Goal: Task Accomplishment & Management: Manage account settings

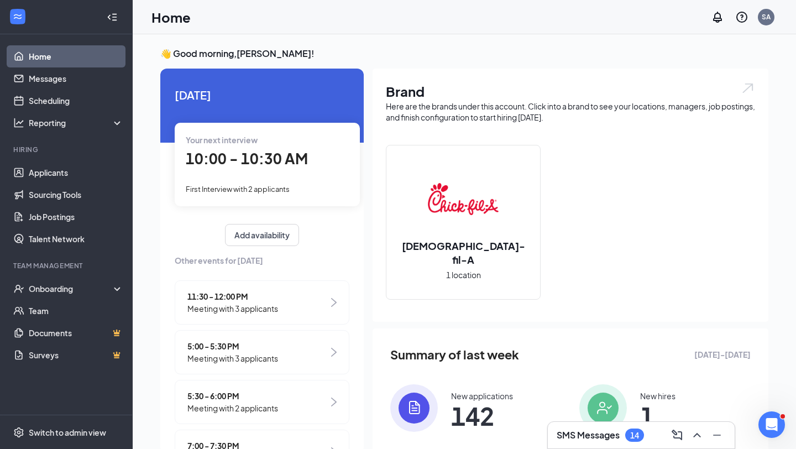
click at [306, 176] on div "Your next interview 10:00 - 10:30 AM First Interview with 2 applicants" at bounding box center [267, 164] width 185 height 83
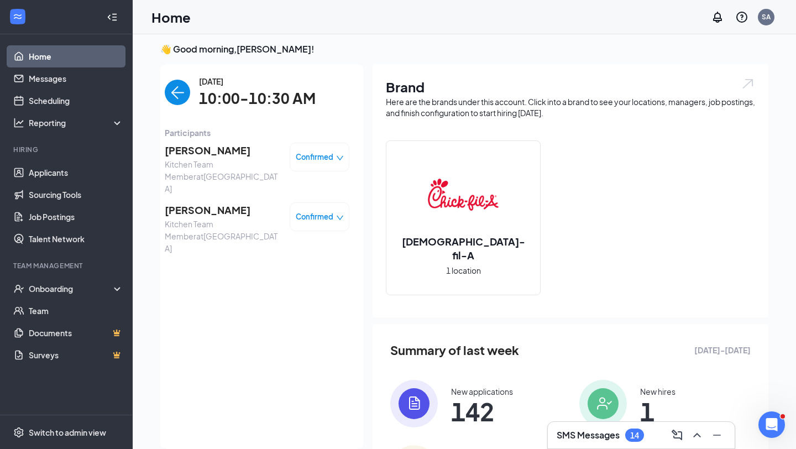
click at [216, 153] on span "[PERSON_NAME]" at bounding box center [223, 150] width 116 height 15
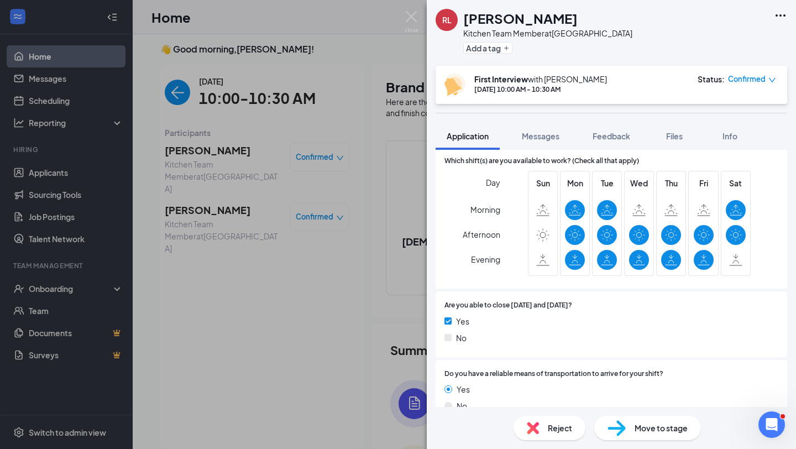
scroll to position [1114, 0]
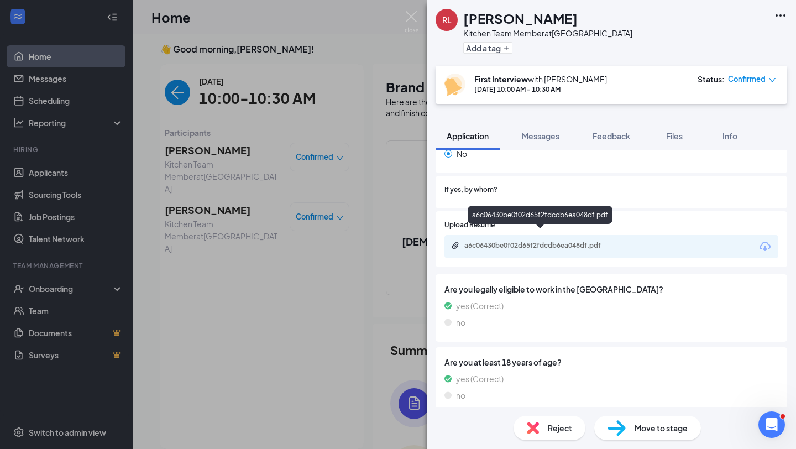
click at [556, 241] on div "a6c06430be0f02d65f2fdcdb6ea048df.pdf" at bounding box center [541, 245] width 155 height 9
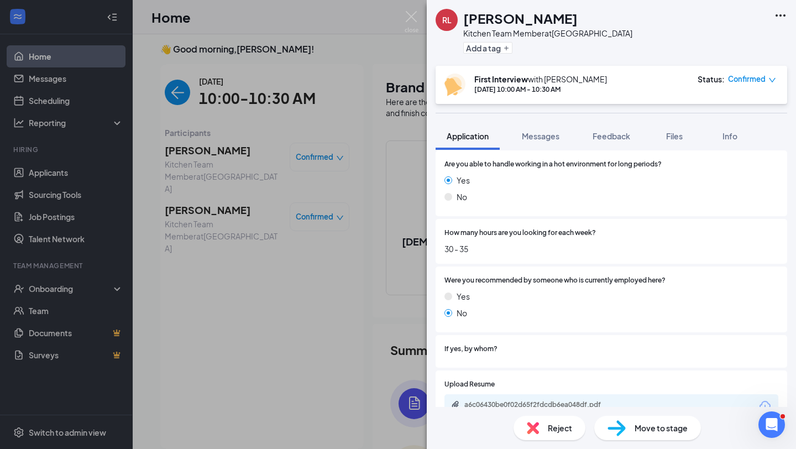
scroll to position [1070, 0]
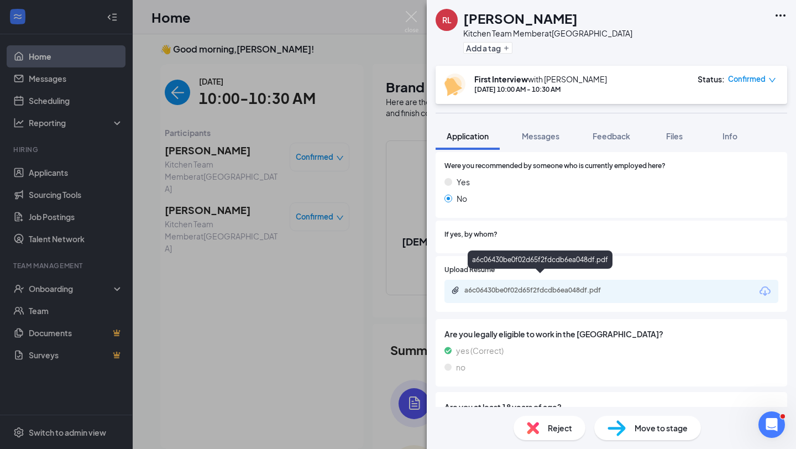
click at [544, 286] on div "a6c06430be0f02d65f2fdcdb6ea048df.pdf" at bounding box center [541, 290] width 155 height 9
click at [521, 17] on h1 "[PERSON_NAME]" at bounding box center [520, 18] width 114 height 19
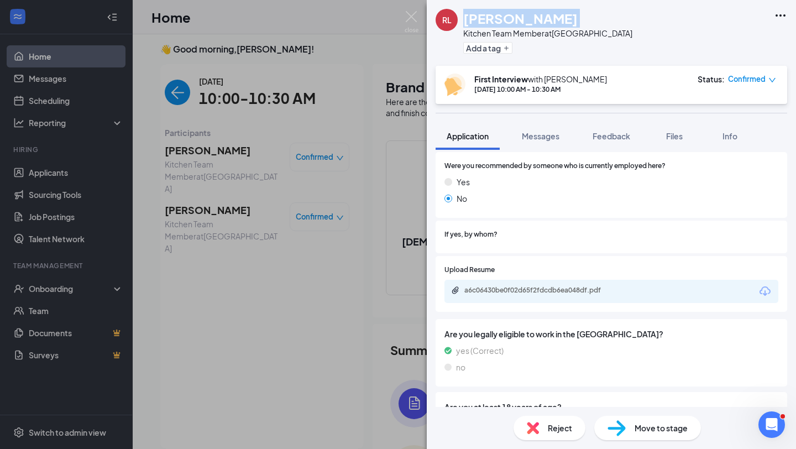
click at [521, 17] on h1 "[PERSON_NAME]" at bounding box center [520, 18] width 114 height 19
copy h1 "[PERSON_NAME]"
click at [412, 13] on img at bounding box center [411, 22] width 14 height 22
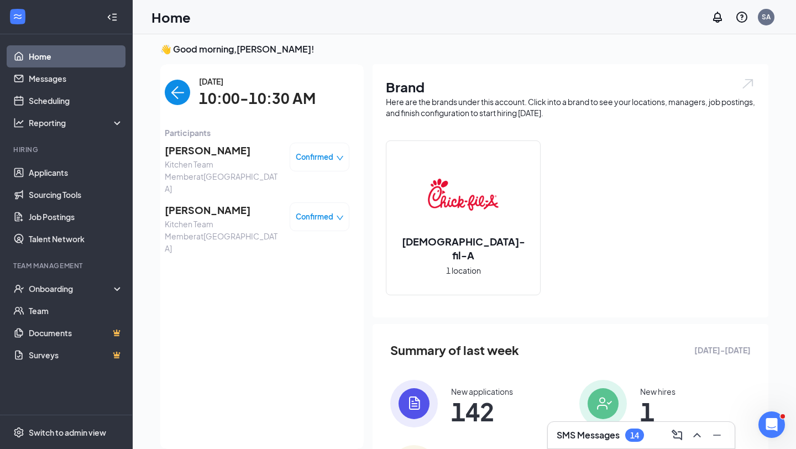
click at [213, 149] on span "[PERSON_NAME]" at bounding box center [223, 150] width 116 height 15
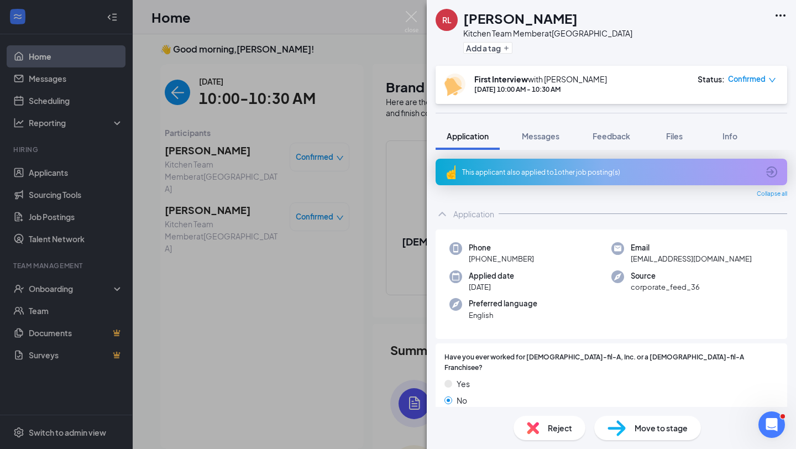
click at [242, 173] on div "[PERSON_NAME] Kitchen Team Member at [GEOGRAPHIC_DATA] Add a tag First Intervie…" at bounding box center [398, 224] width 796 height 449
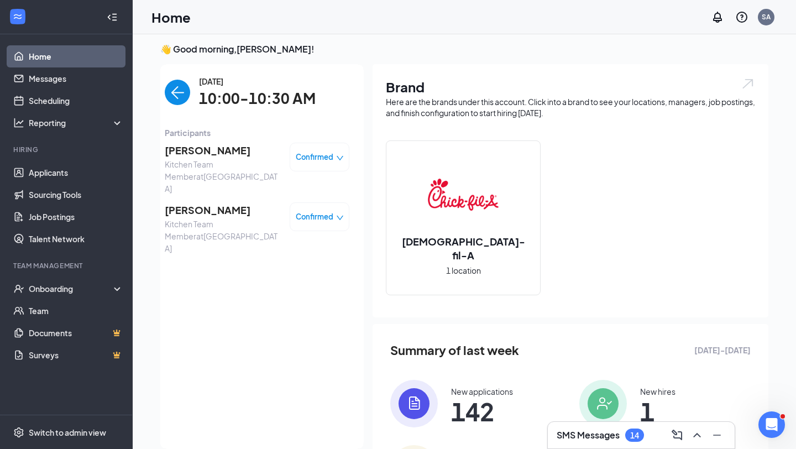
click at [327, 159] on span "Confirmed" at bounding box center [315, 156] width 38 height 11
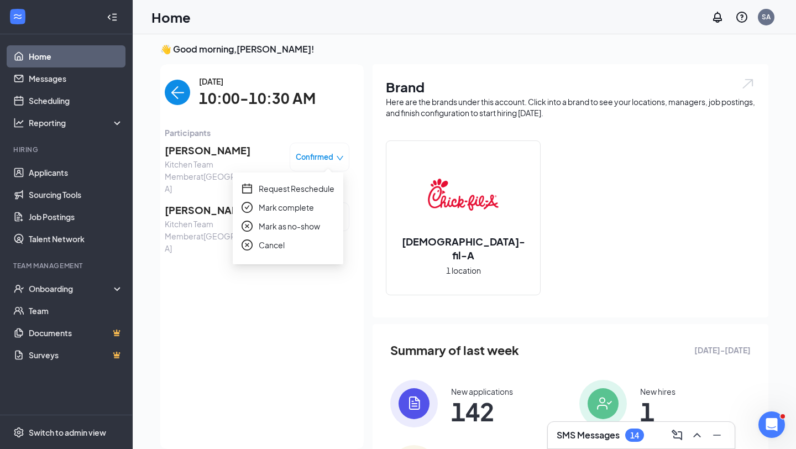
click at [301, 203] on span "Mark complete" at bounding box center [286, 207] width 55 height 12
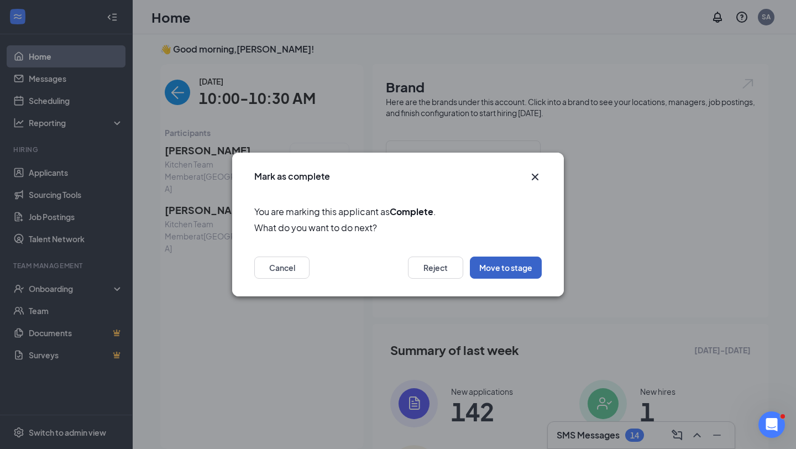
click at [512, 271] on button "Move to stage" at bounding box center [506, 267] width 72 height 22
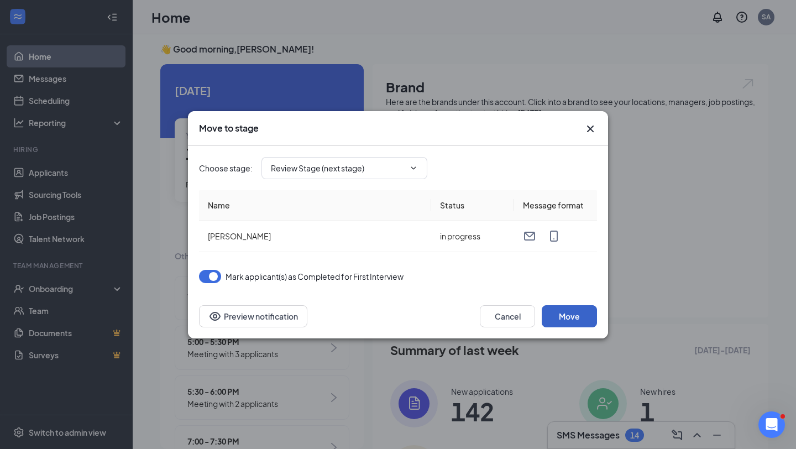
click at [576, 311] on button "Move" at bounding box center [568, 316] width 55 height 22
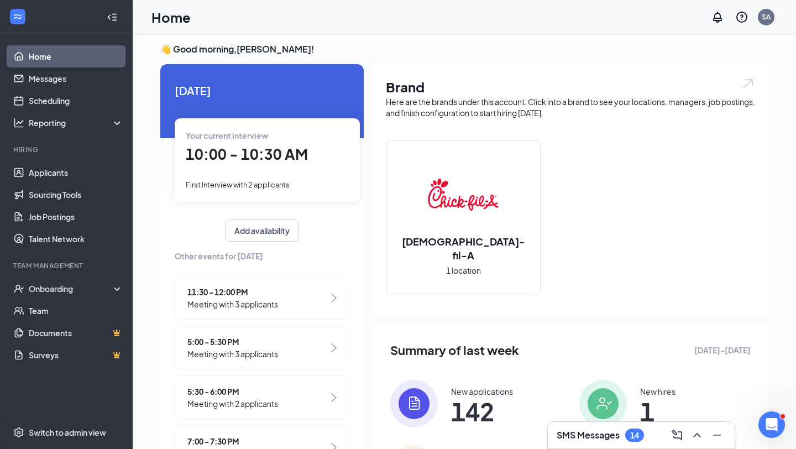
scroll to position [43, 0]
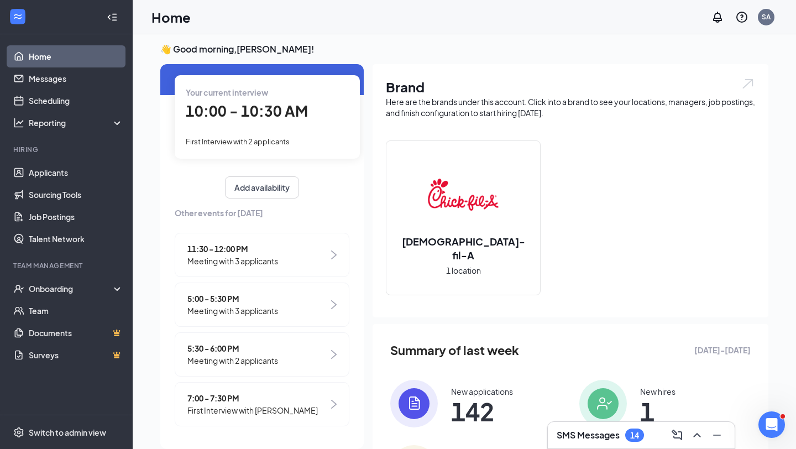
click at [234, 255] on span "Meeting with 3 applicants" at bounding box center [232, 261] width 91 height 12
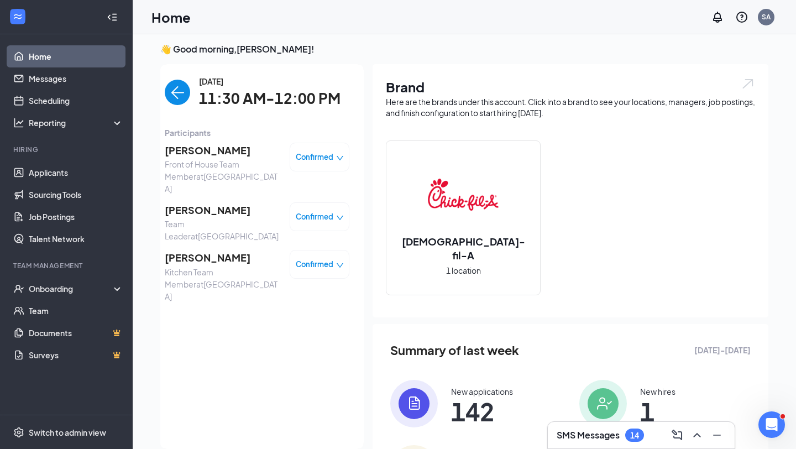
click at [173, 98] on img "back-button" at bounding box center [177, 92] width 25 height 25
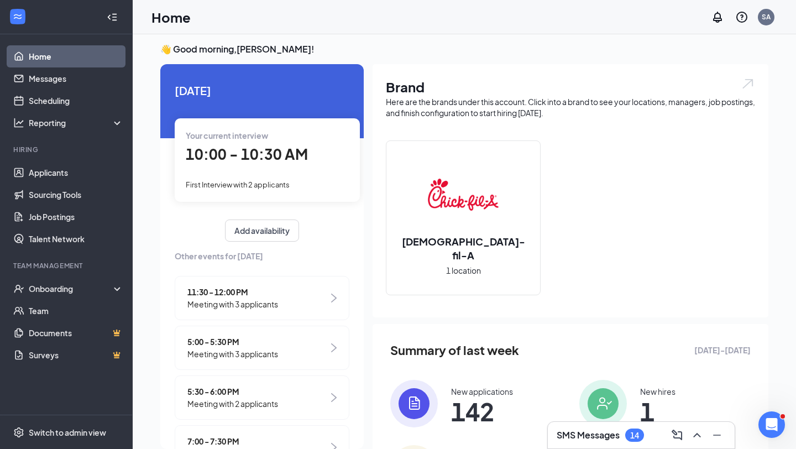
click at [276, 160] on span "10:00 - 10:30 AM" at bounding box center [247, 154] width 122 height 18
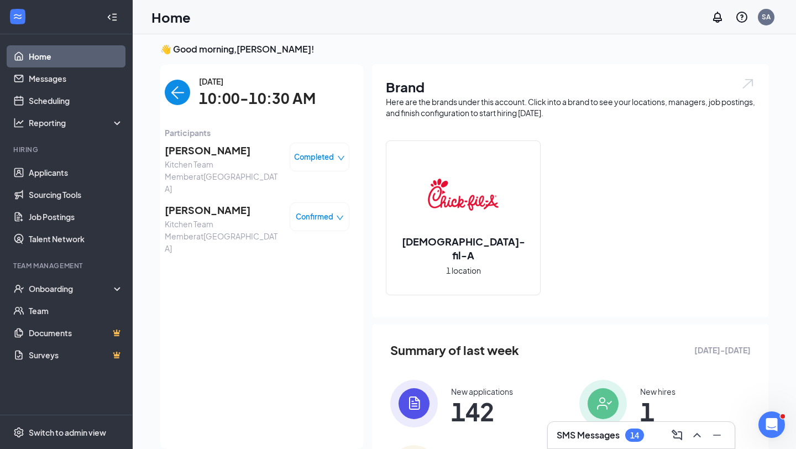
click at [176, 94] on img "back-button" at bounding box center [177, 92] width 25 height 25
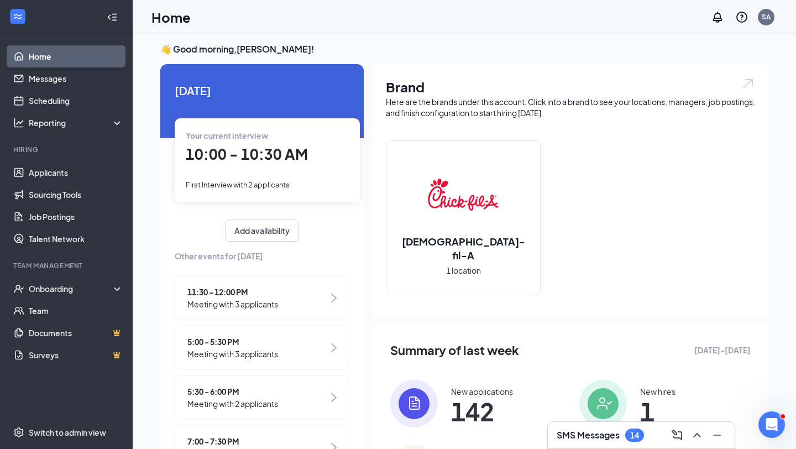
click at [260, 298] on span "Meeting with 3 applicants" at bounding box center [232, 304] width 91 height 12
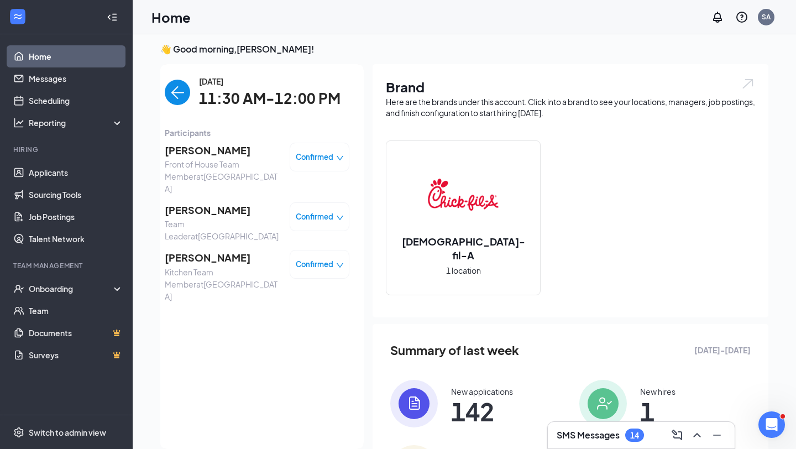
click at [558, 432] on h3 "SMS Messages" at bounding box center [587, 435] width 63 height 12
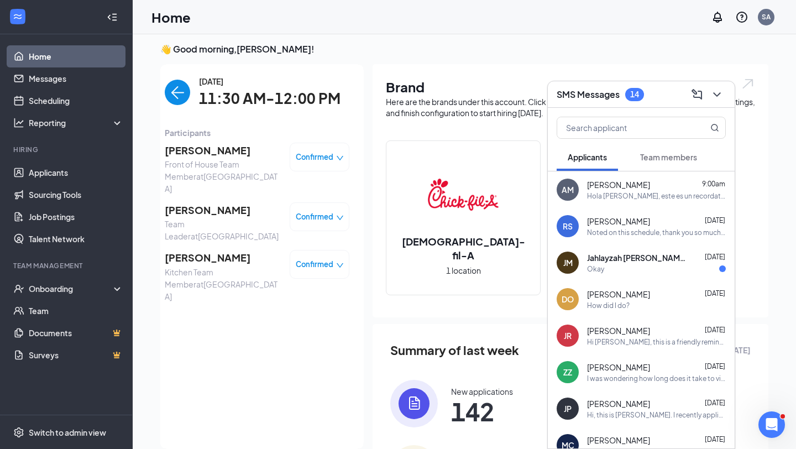
click at [632, 219] on span "[PERSON_NAME]" at bounding box center [618, 220] width 63 height 11
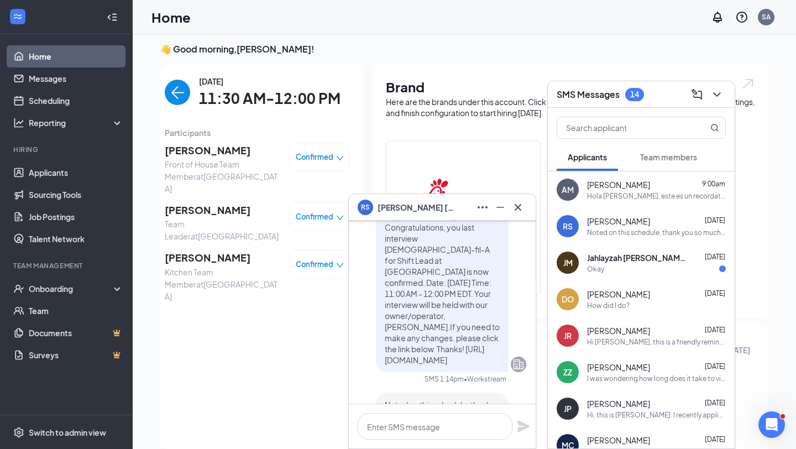
scroll to position [-61, 0]
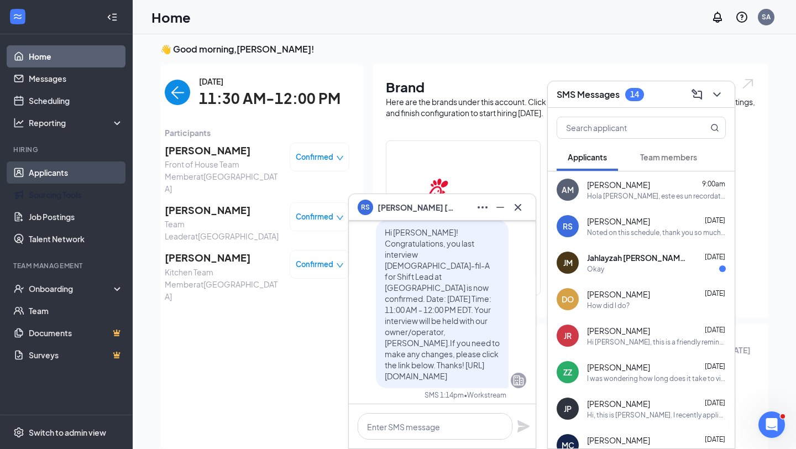
click at [57, 172] on link "Applicants" at bounding box center [76, 172] width 94 height 22
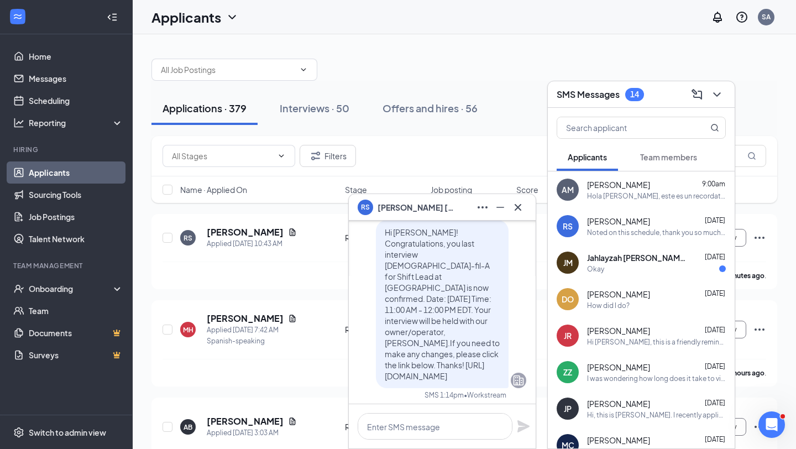
click at [713, 97] on icon "ChevronDown" at bounding box center [716, 94] width 13 height 13
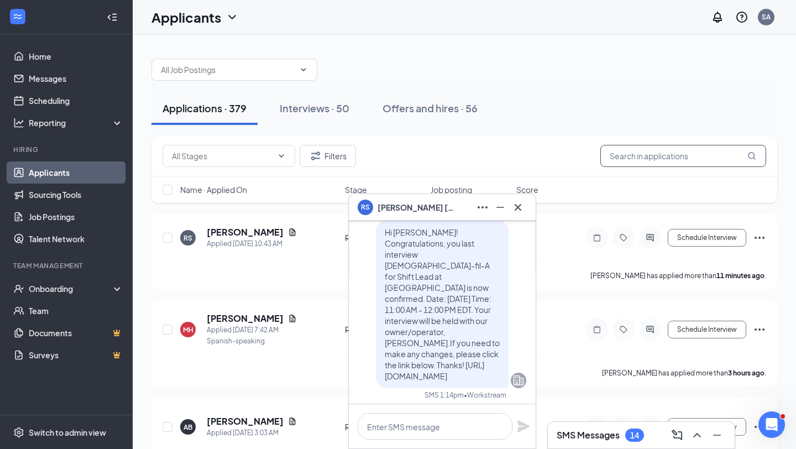
click at [655, 150] on input "text" at bounding box center [683, 156] width 166 height 22
type input ","
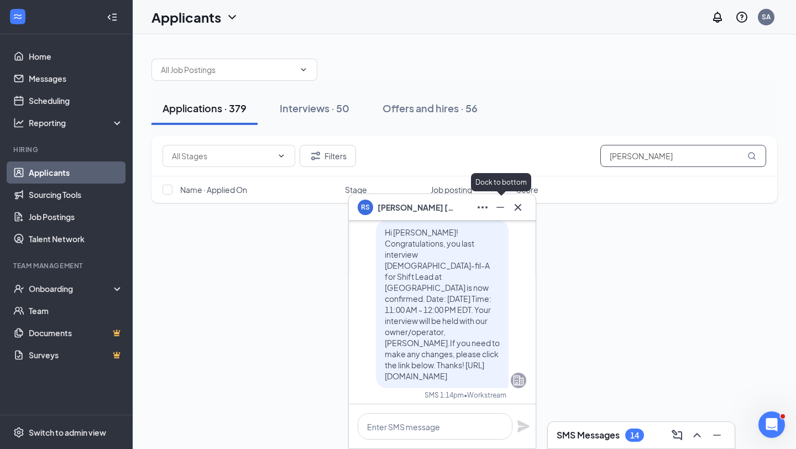
type input "[PERSON_NAME]"
click at [519, 214] on button at bounding box center [518, 207] width 18 height 18
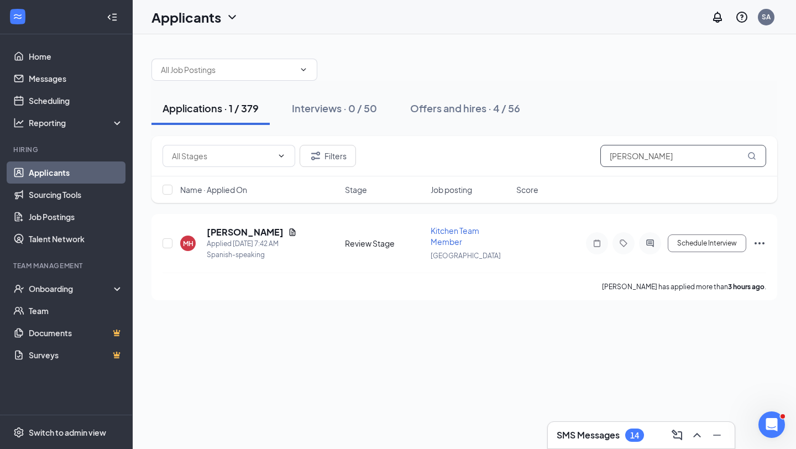
click at [673, 165] on input "[PERSON_NAME]" at bounding box center [683, 156] width 166 height 22
click at [297, 228] on icon "Document" at bounding box center [292, 232] width 9 height 9
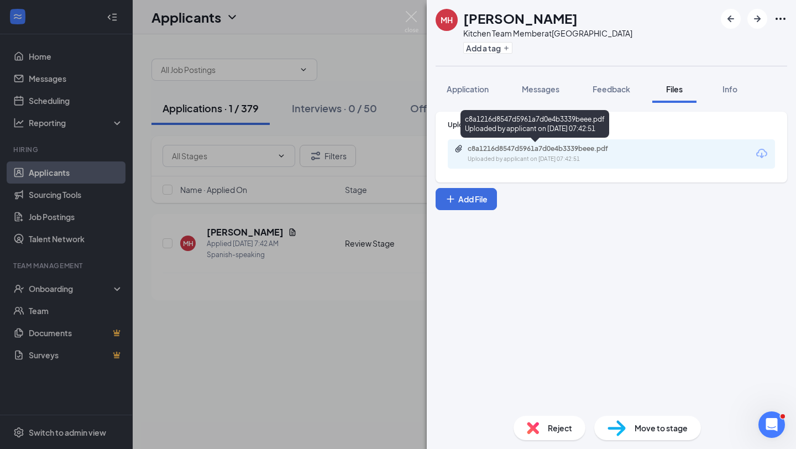
click at [542, 154] on div "c8a1216d8547d5961a7d0e4b3339beee.pdf Uploaded by applicant on [DATE] 07:42:51" at bounding box center [543, 153] width 179 height 19
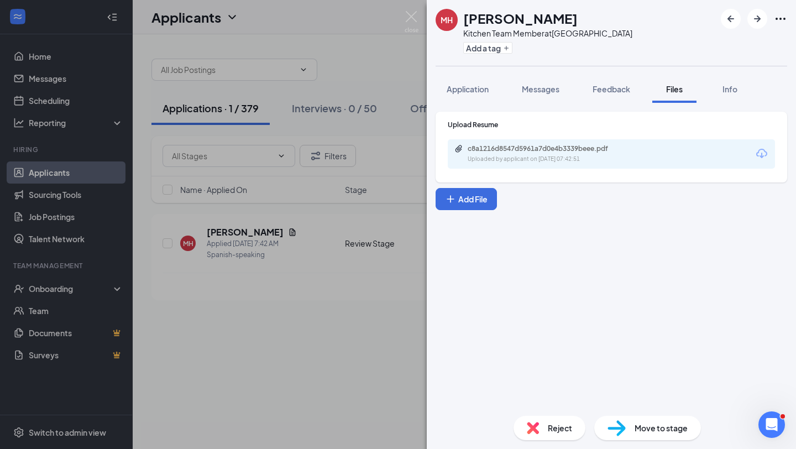
click at [269, 269] on div "MH [PERSON_NAME] Kitchen Team Member at [GEOGRAPHIC_DATA] Add a tag Application…" at bounding box center [398, 224] width 796 height 449
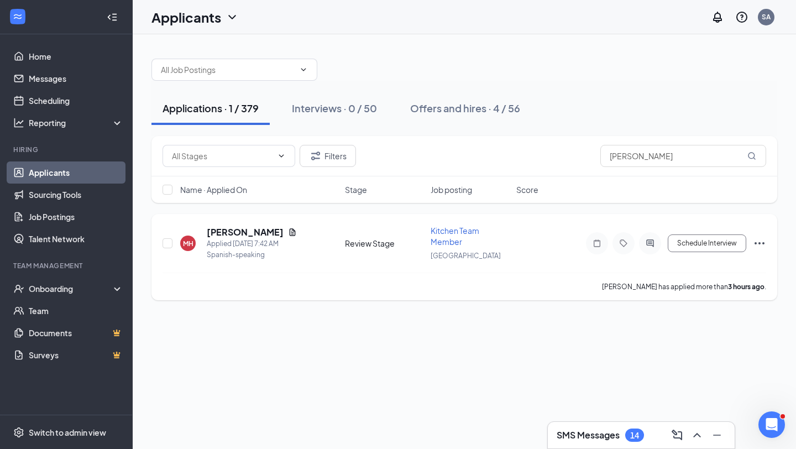
click at [297, 233] on icon "Document" at bounding box center [292, 232] width 9 height 9
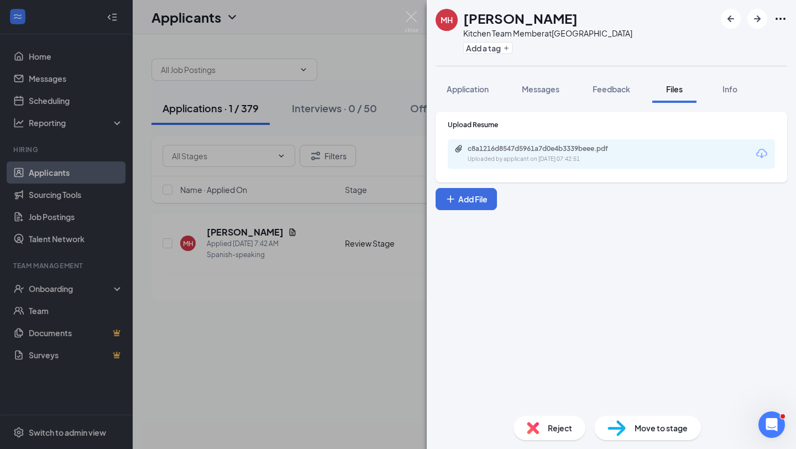
click at [223, 295] on div "MH [PERSON_NAME] Kitchen Team Member at [GEOGRAPHIC_DATA] Add a tag Application…" at bounding box center [398, 224] width 796 height 449
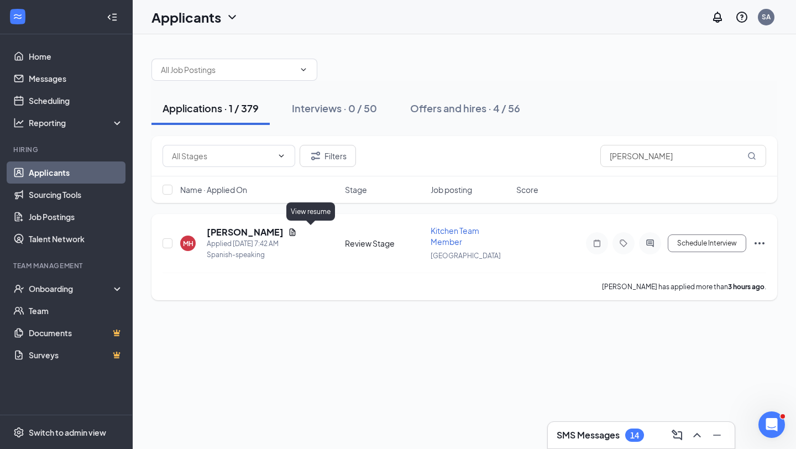
click at [297, 232] on icon "Document" at bounding box center [292, 232] width 9 height 9
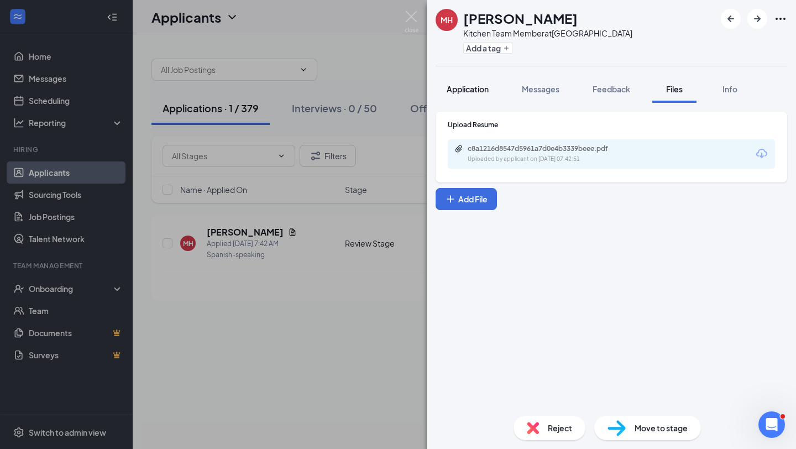
click at [482, 83] on button "Application" at bounding box center [467, 89] width 64 height 28
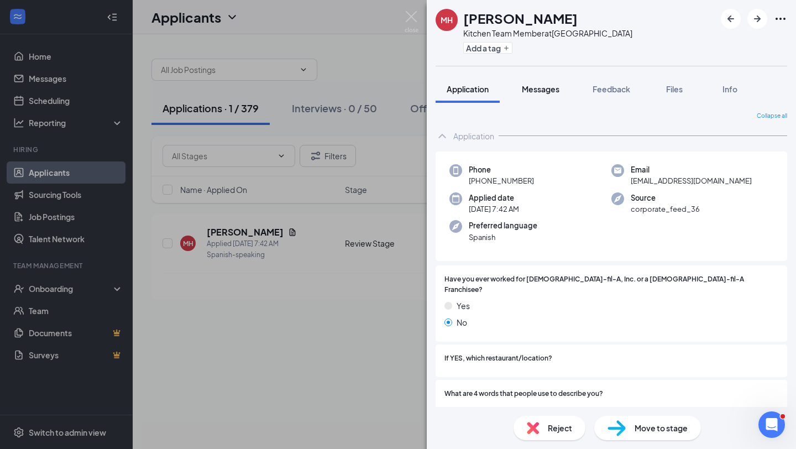
click at [550, 92] on span "Messages" at bounding box center [541, 89] width 38 height 10
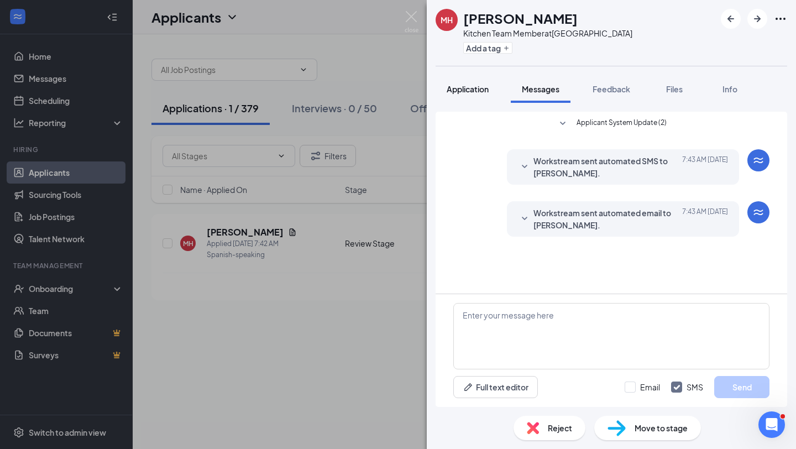
click at [466, 91] on span "Application" at bounding box center [467, 89] width 42 height 10
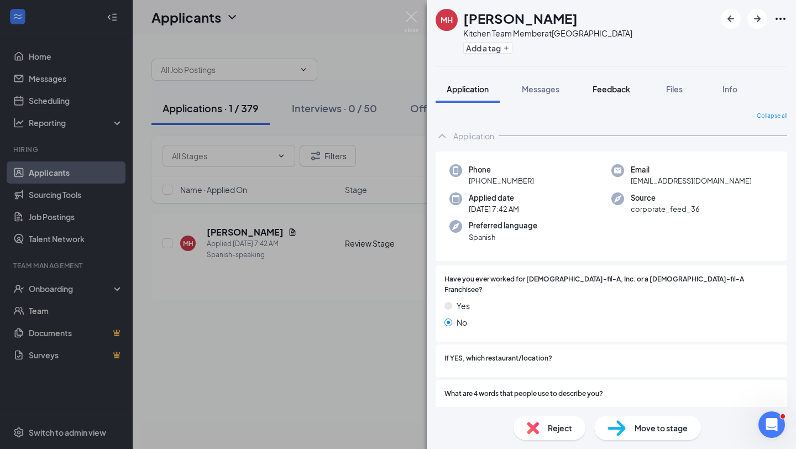
click at [597, 91] on span "Feedback" at bounding box center [611, 89] width 38 height 10
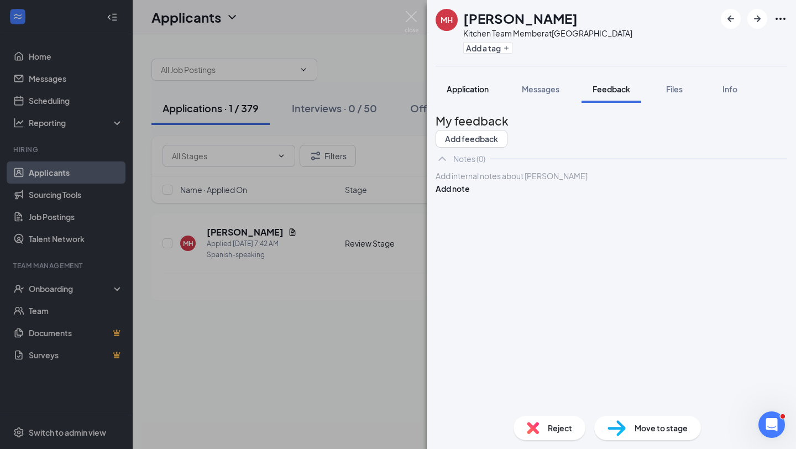
click at [470, 83] on button "Application" at bounding box center [467, 89] width 64 height 28
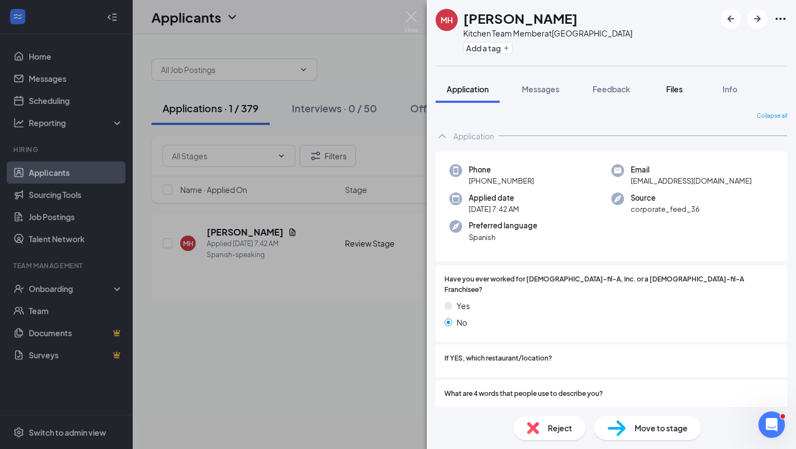
click at [682, 91] on span "Files" at bounding box center [674, 89] width 17 height 10
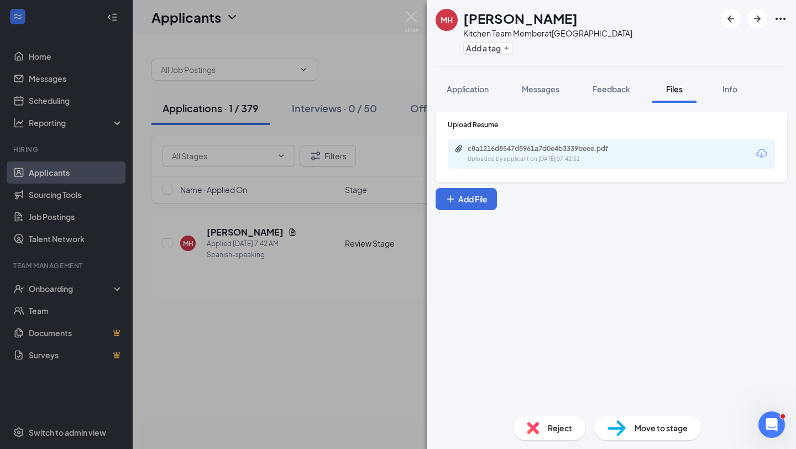
click at [546, 154] on div "c8a1216d8547d5961a7d0e4b3339beee.pdf Uploaded by applicant on [DATE] 07:42:51" at bounding box center [543, 153] width 179 height 19
click at [482, 92] on span "Application" at bounding box center [467, 89] width 42 height 10
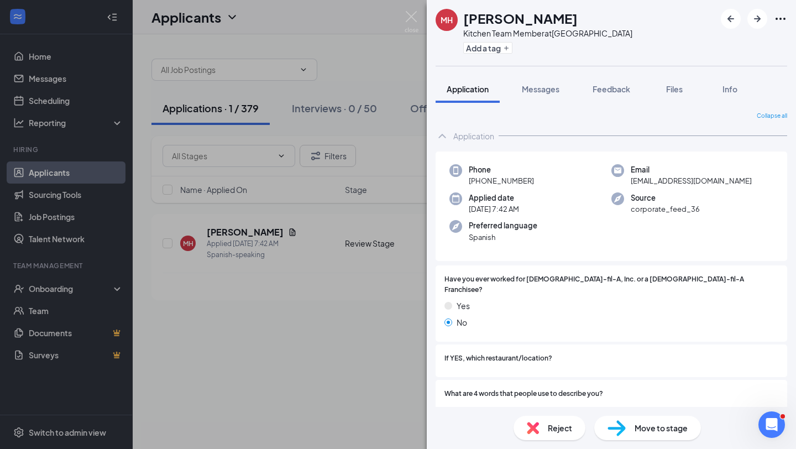
click at [674, 429] on span "Move to stage" at bounding box center [660, 428] width 53 height 12
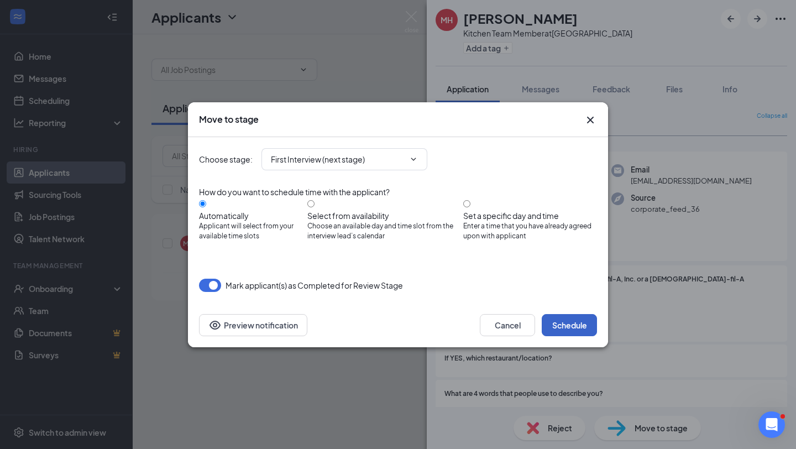
click at [575, 322] on button "Schedule" at bounding box center [568, 325] width 55 height 22
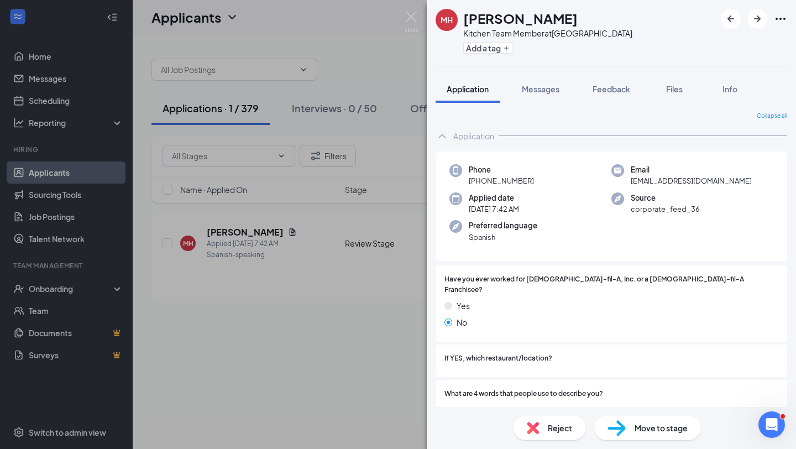
click at [61, 99] on div "MH [PERSON_NAME] Kitchen Team Member at [GEOGRAPHIC_DATA] Add a tag Application…" at bounding box center [398, 224] width 796 height 449
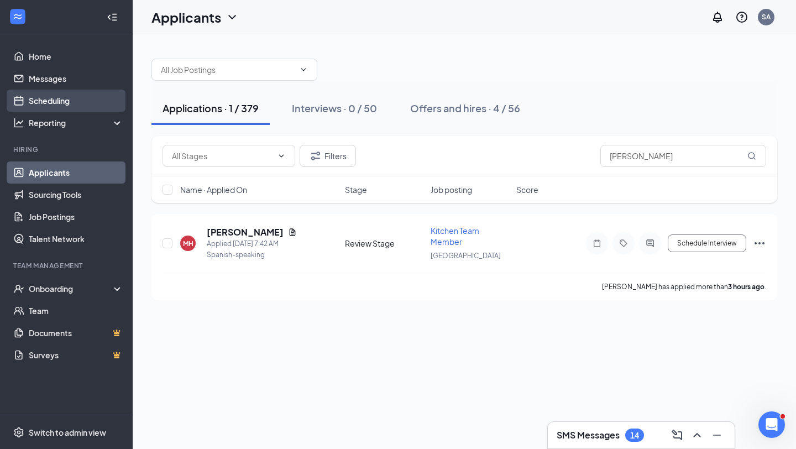
click at [78, 101] on link "Scheduling" at bounding box center [76, 101] width 94 height 22
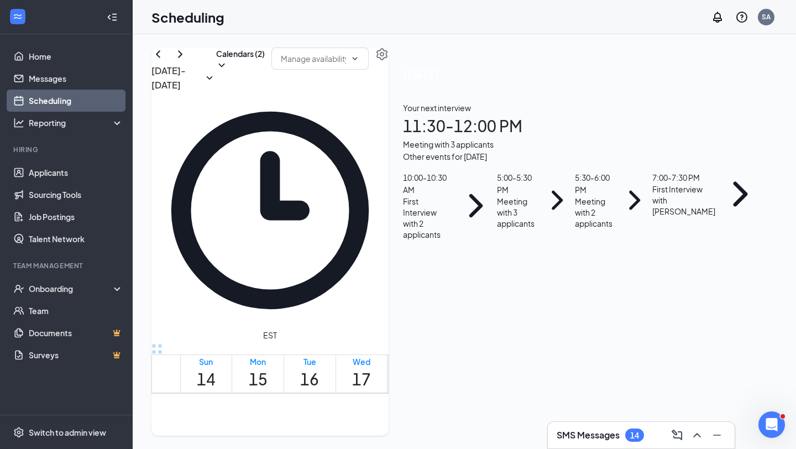
scroll to position [1226, 0]
click at [67, 175] on link "Applicants" at bounding box center [76, 172] width 94 height 22
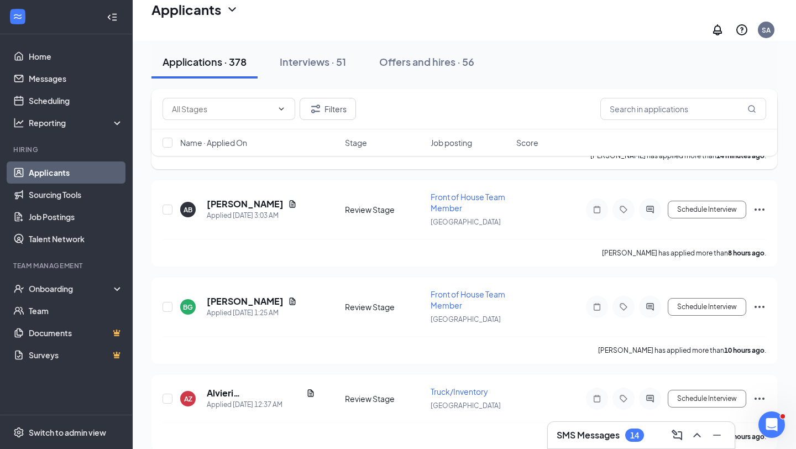
scroll to position [129, 0]
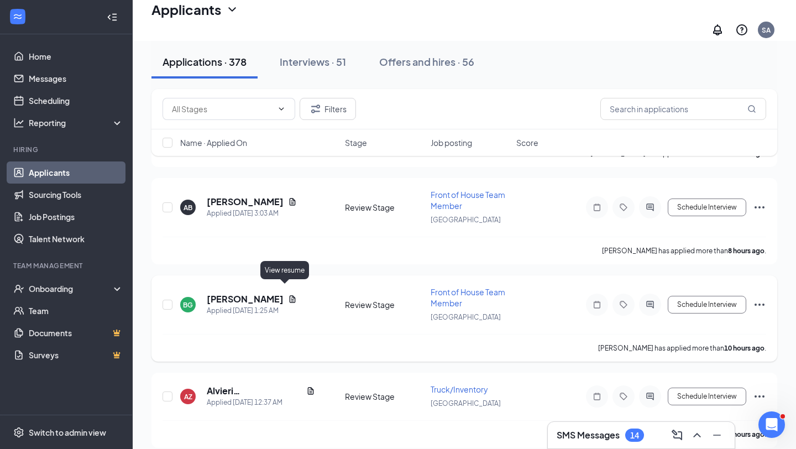
click at [290, 295] on icon "Document" at bounding box center [293, 298] width 6 height 7
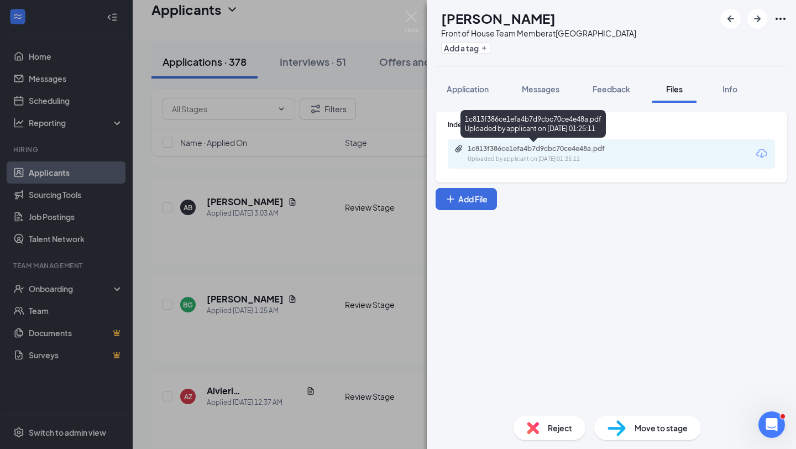
click at [615, 145] on div "1c813f386ce1efa4b7d9cbc70ce4e48a.pdf" at bounding box center [544, 148] width 155 height 9
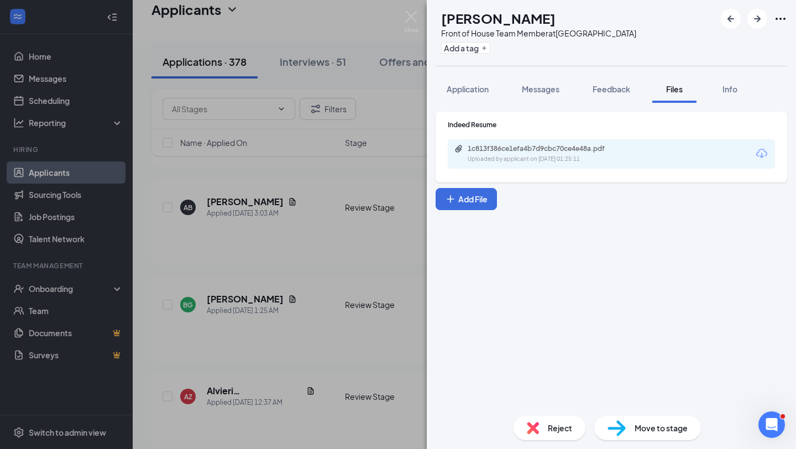
click at [333, 341] on div "[PERSON_NAME] Front of House Team Member at [GEOGRAPHIC_DATA] Add a tag Applica…" at bounding box center [398, 224] width 796 height 449
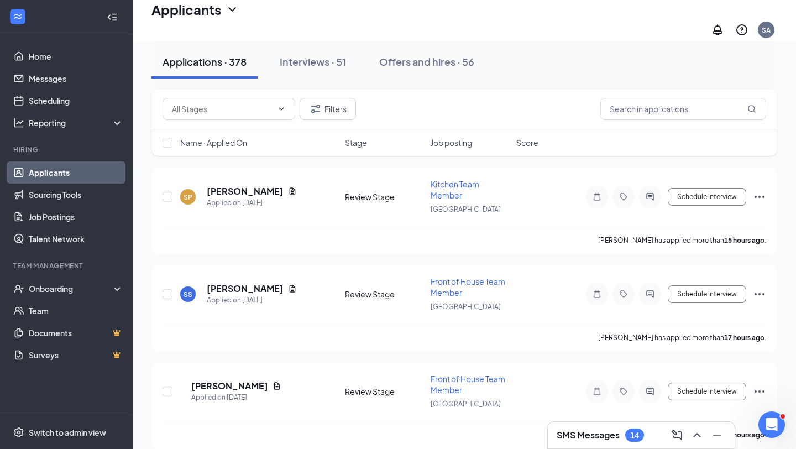
scroll to position [699, 0]
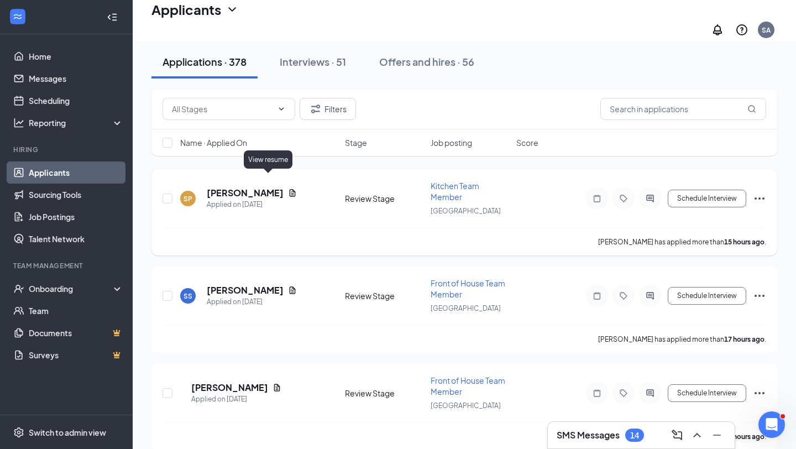
click at [288, 188] on icon "Document" at bounding box center [292, 192] width 9 height 9
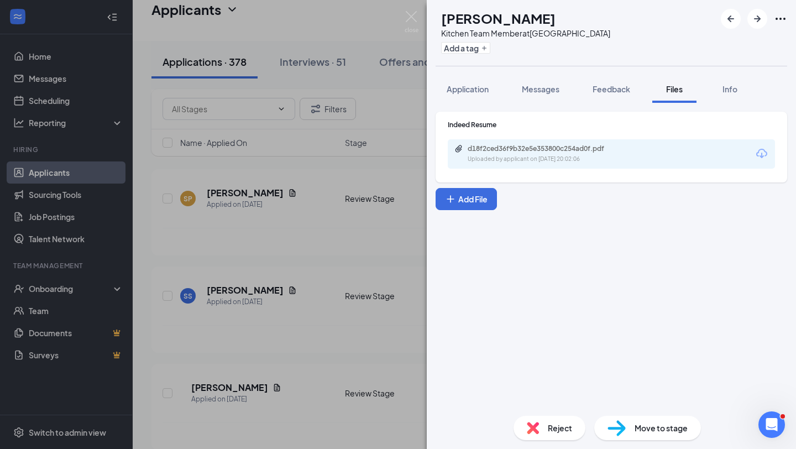
click at [360, 262] on div "SP [PERSON_NAME] Kitchen Team Member at [GEOGRAPHIC_DATA] Add a tag Application…" at bounding box center [398, 224] width 796 height 449
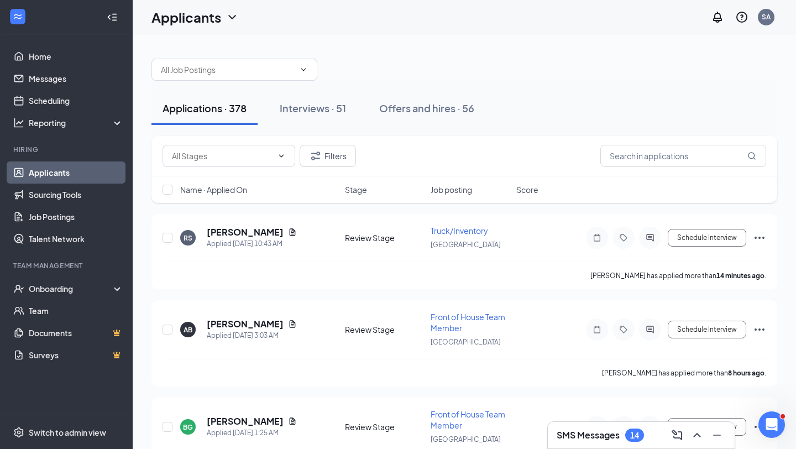
click at [287, 54] on div at bounding box center [463, 64] width 625 height 33
click at [276, 71] on input "text" at bounding box center [228, 70] width 134 height 12
click at [49, 60] on link "Home" at bounding box center [76, 56] width 94 height 22
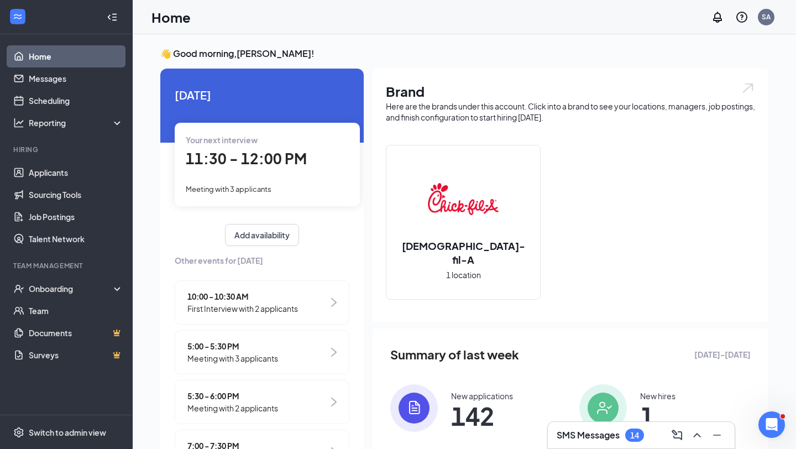
click at [219, 178] on div "Your next interview 11:30 - 12:00 PM Meeting with 3 applicants" at bounding box center [267, 164] width 185 height 83
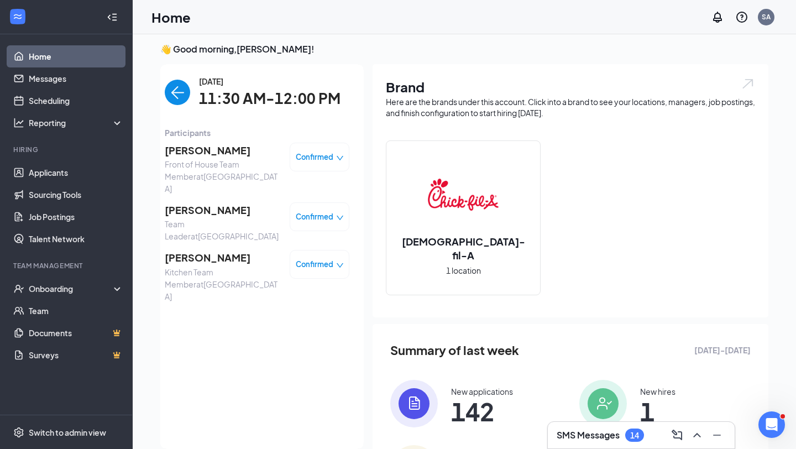
click at [217, 202] on span "[PERSON_NAME]" at bounding box center [223, 209] width 116 height 15
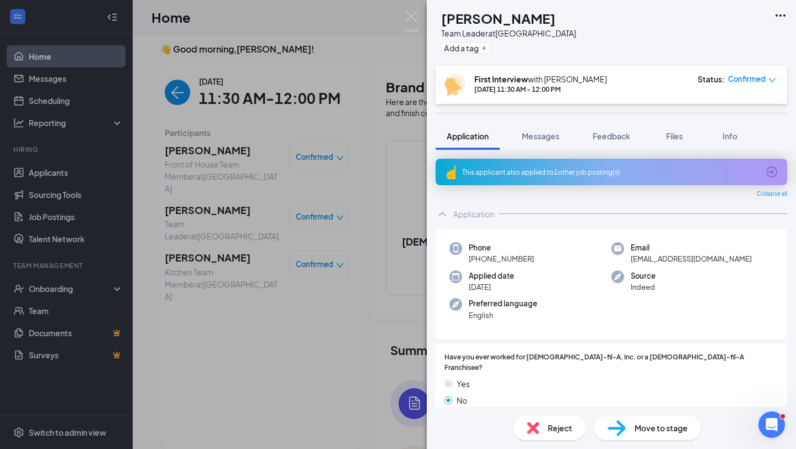
click at [311, 325] on div "AG [PERSON_NAME] Team Leader at [GEOGRAPHIC_DATA] Add a tag First Interview wit…" at bounding box center [398, 224] width 796 height 449
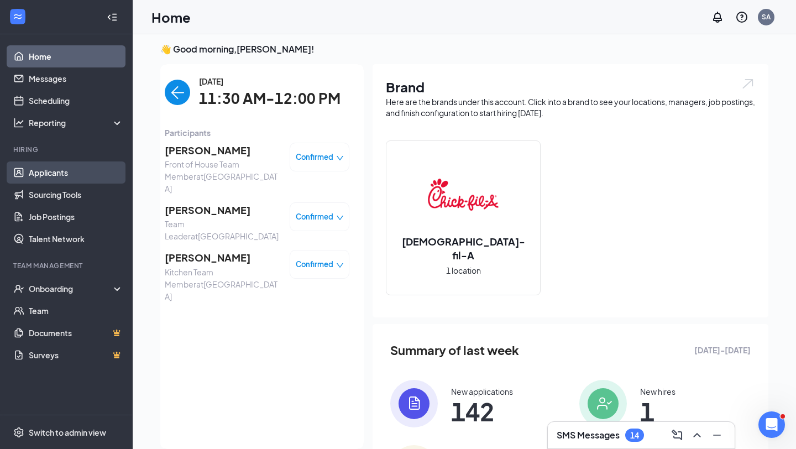
click at [66, 167] on link "Applicants" at bounding box center [76, 172] width 94 height 22
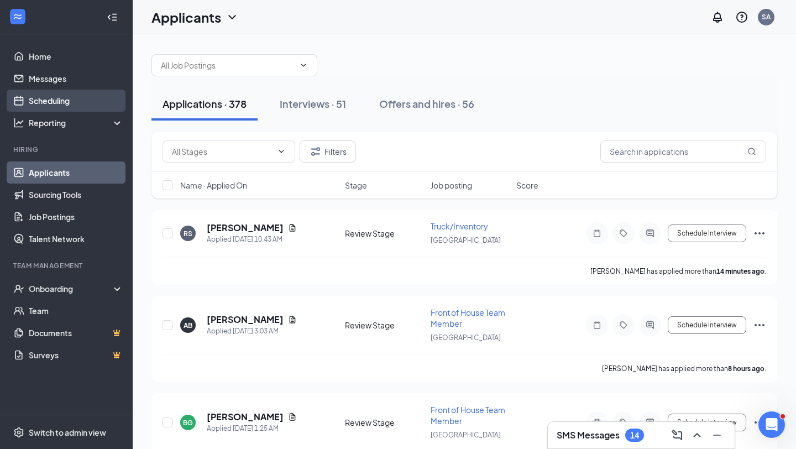
click at [61, 99] on link "Scheduling" at bounding box center [76, 101] width 94 height 22
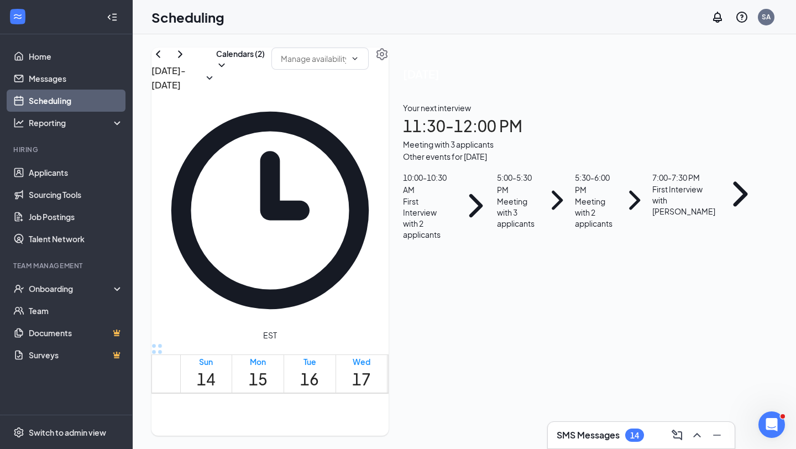
scroll to position [1199, 0]
click at [358, 428] on div "2" at bounding box center [355, 433] width 19 height 10
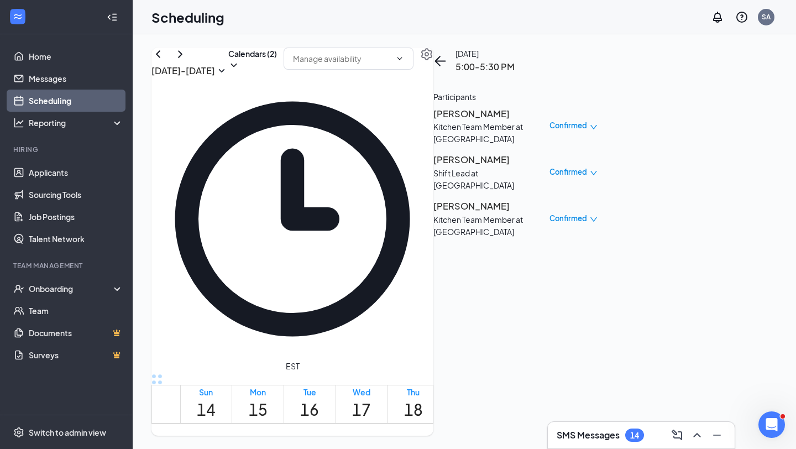
click at [213, 190] on td at bounding box center [361, 183] width 362 height 13
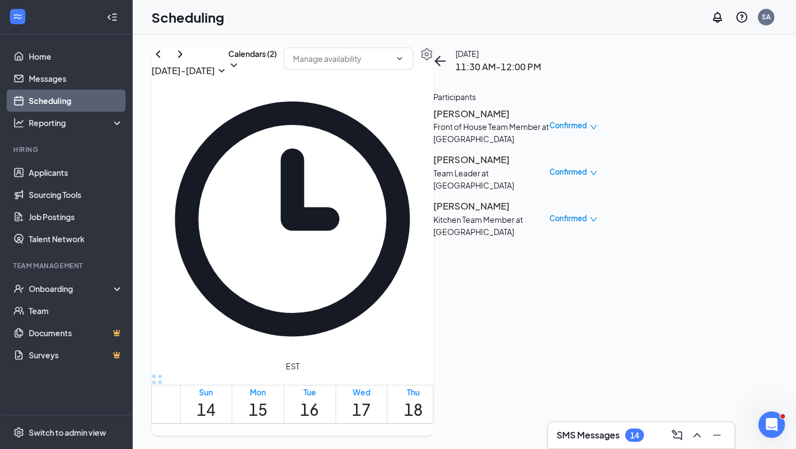
click at [549, 201] on h3 "[PERSON_NAME]" at bounding box center [491, 206] width 116 height 14
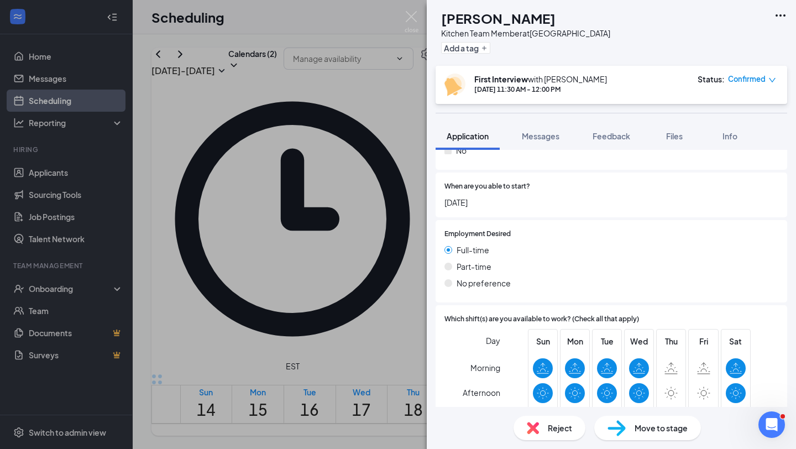
scroll to position [488, 0]
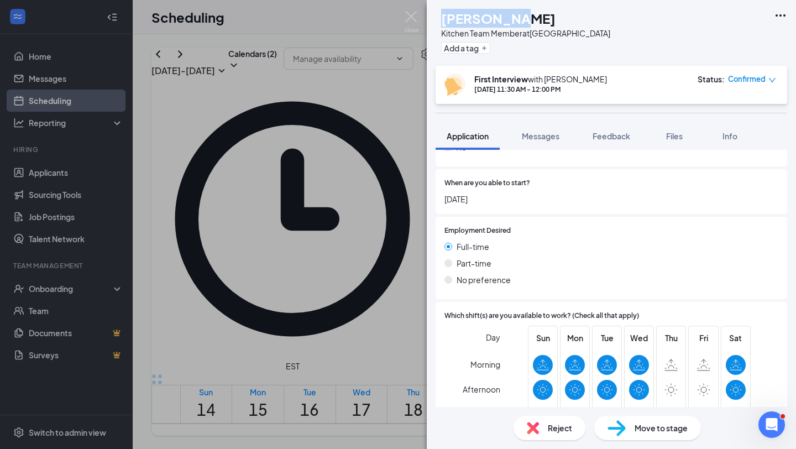
drag, startPoint x: 562, startPoint y: 24, endPoint x: 465, endPoint y: 23, distance: 97.8
click at [465, 23] on div "[PERSON_NAME]" at bounding box center [525, 18] width 169 height 19
copy h1 "[PERSON_NAME]"
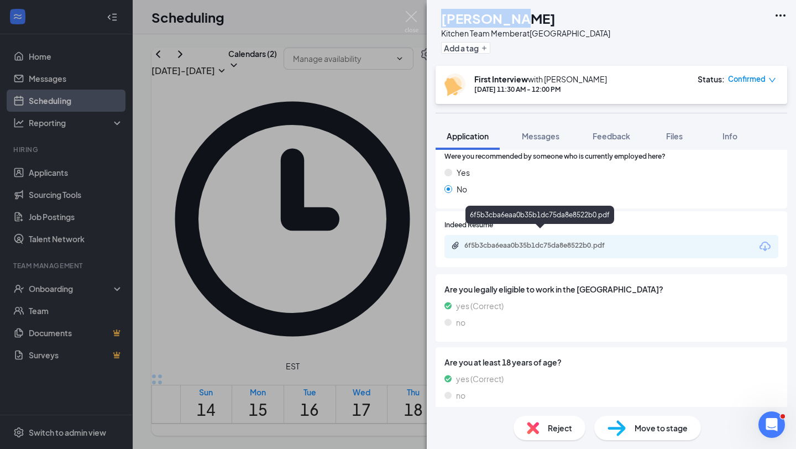
click at [595, 241] on div "6f5b3cba6eaa0b35b1dc75da8e8522b0.pdf" at bounding box center [541, 245] width 155 height 9
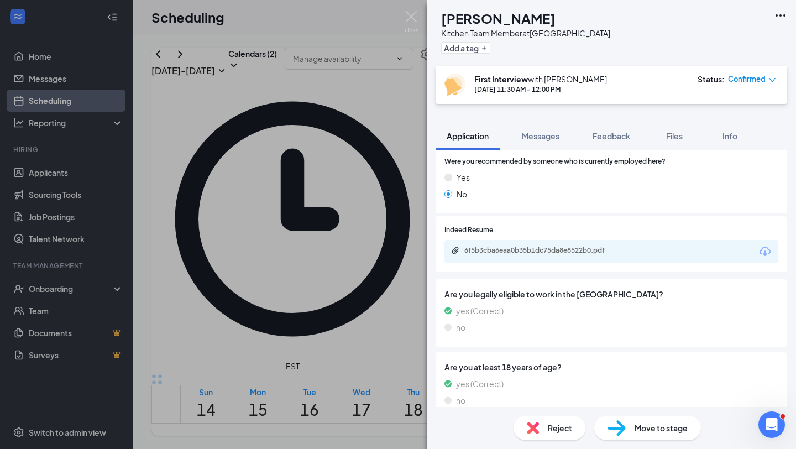
drag, startPoint x: 325, startPoint y: 204, endPoint x: 336, endPoint y: 207, distance: 11.4
click at [325, 204] on div "[PERSON_NAME] [PERSON_NAME] Kitchen Team Member at [GEOGRAPHIC_DATA] Add a tag …" at bounding box center [398, 224] width 796 height 449
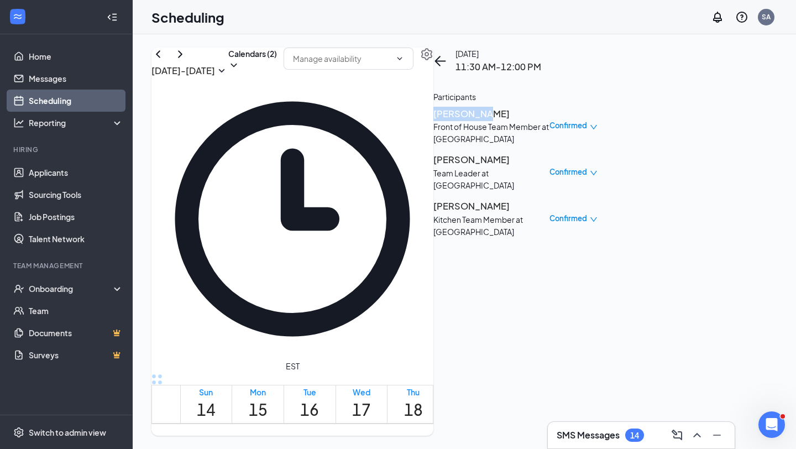
drag, startPoint x: 651, startPoint y: 119, endPoint x: 586, endPoint y: 120, distance: 65.2
click at [549, 120] on h3 "[PERSON_NAME]" at bounding box center [491, 114] width 116 height 14
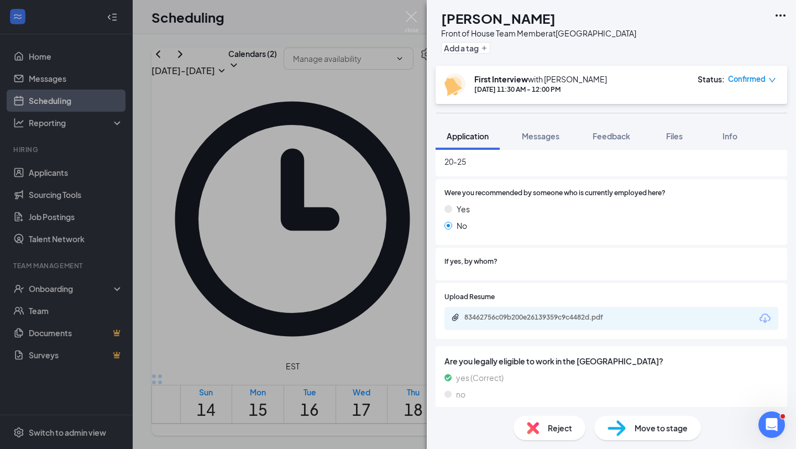
scroll to position [1044, 0]
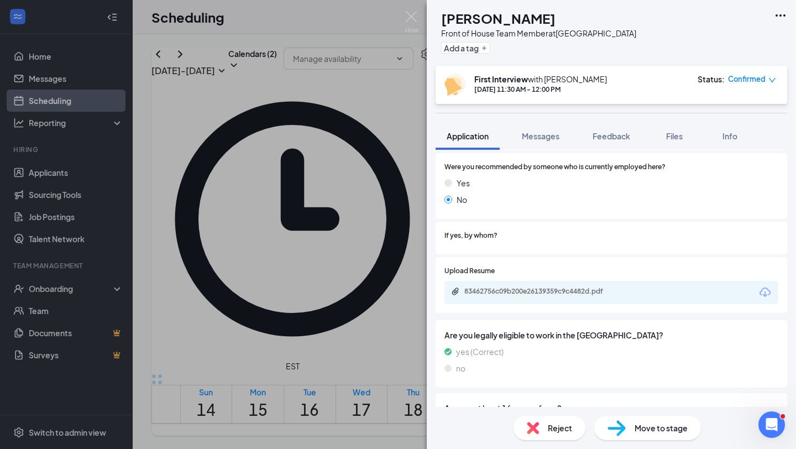
click at [519, 287] on div "83462756c09b200e26139359c9c4482d.pdf" at bounding box center [541, 291] width 155 height 9
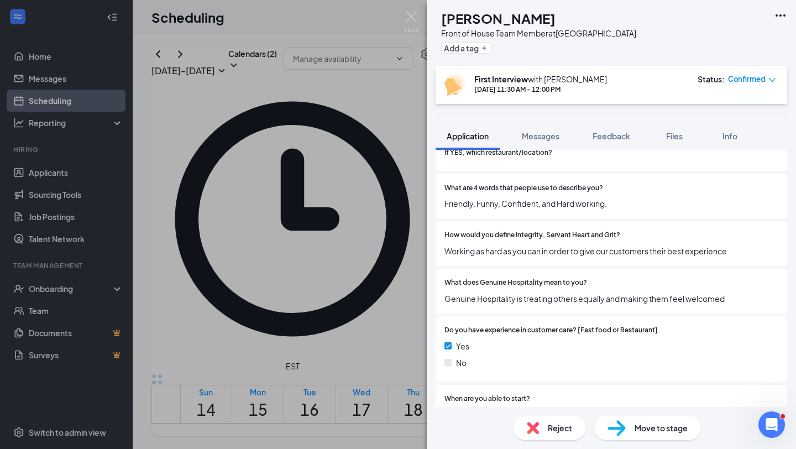
scroll to position [348, 0]
